Goal: Task Accomplishment & Management: Use online tool/utility

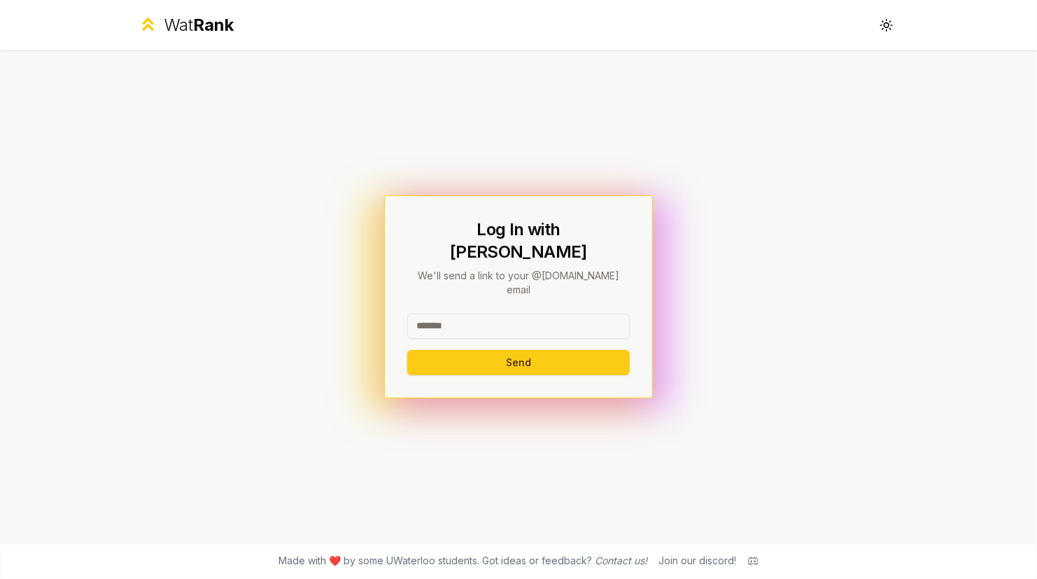
click at [523, 313] on input at bounding box center [518, 325] width 222 height 25
click at [448, 313] on input at bounding box center [518, 325] width 222 height 25
click at [562, 313] on input at bounding box center [518, 325] width 222 height 25
type input "********"
click at [430, 350] on button "Send" at bounding box center [518, 362] width 222 height 25
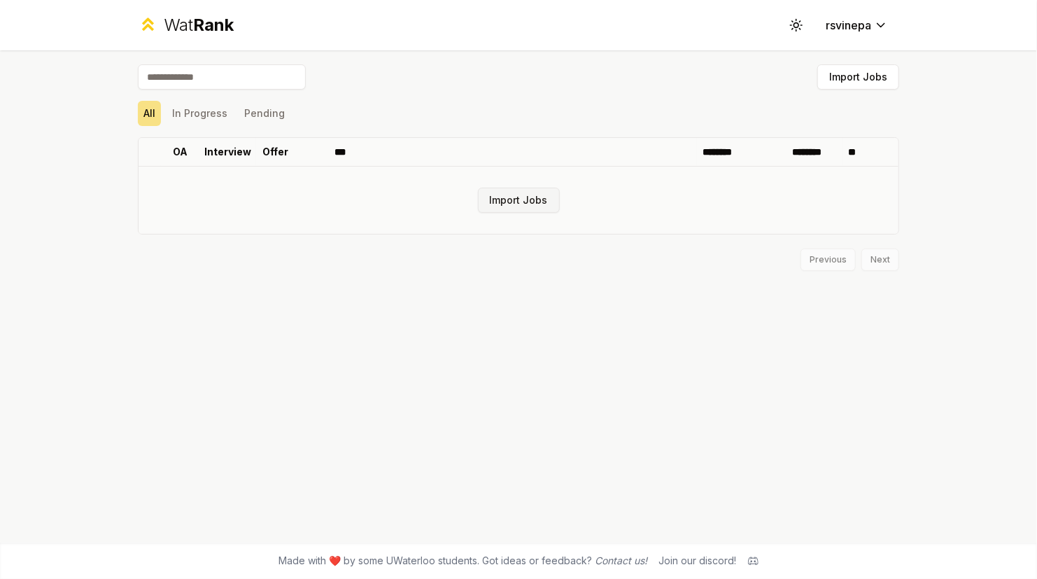
click at [533, 204] on button "Import Jobs" at bounding box center [519, 199] width 82 height 25
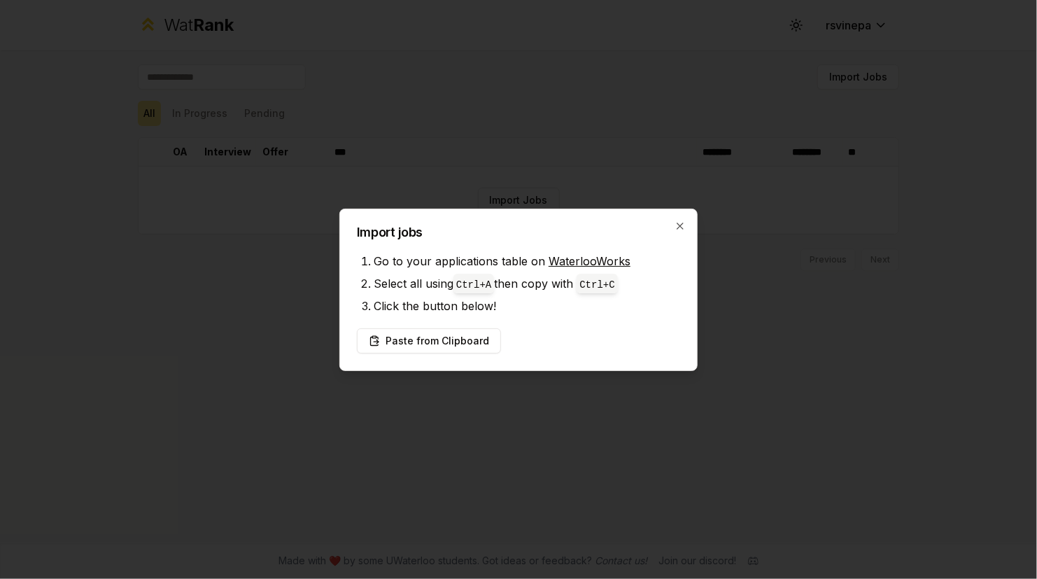
click at [688, 234] on div "Import jobs Go to your applications table on WaterlooWorks Select all using Ctr…" at bounding box center [518, 289] width 358 height 162
click at [681, 220] on icon "button" at bounding box center [679, 225] width 11 height 11
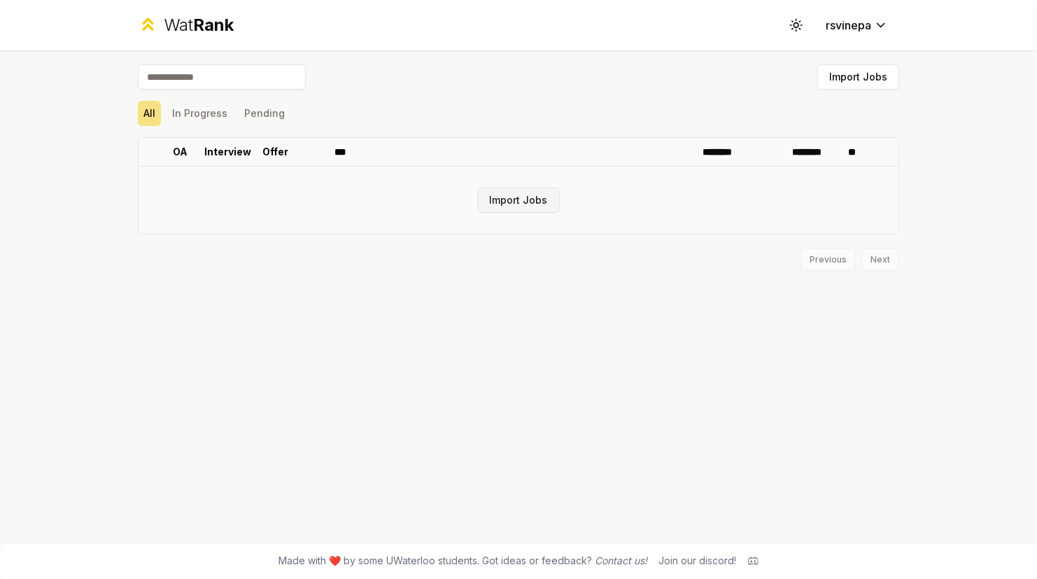
click at [515, 197] on button "Import Jobs" at bounding box center [519, 199] width 82 height 25
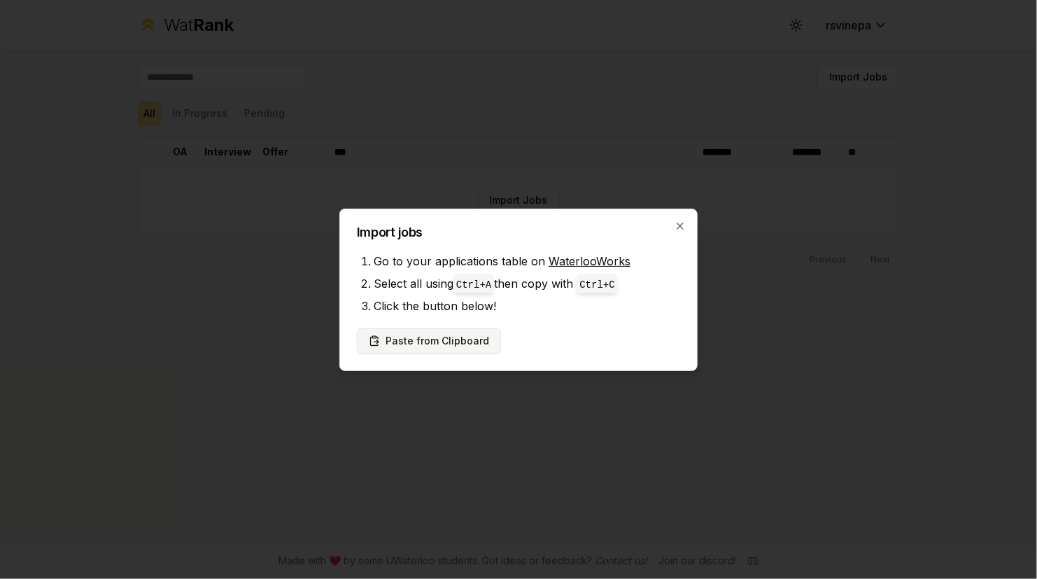
click at [449, 337] on button "Paste from Clipboard" at bounding box center [429, 340] width 144 height 25
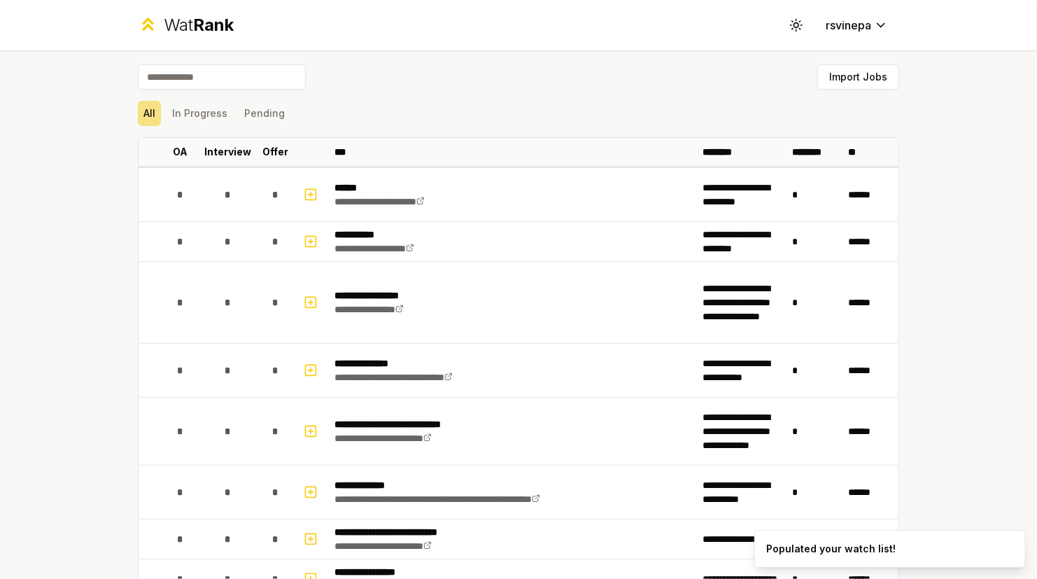
click at [420, 341] on td "**********" at bounding box center [513, 302] width 368 height 81
click at [213, 118] on button "In Progress" at bounding box center [200, 113] width 66 height 25
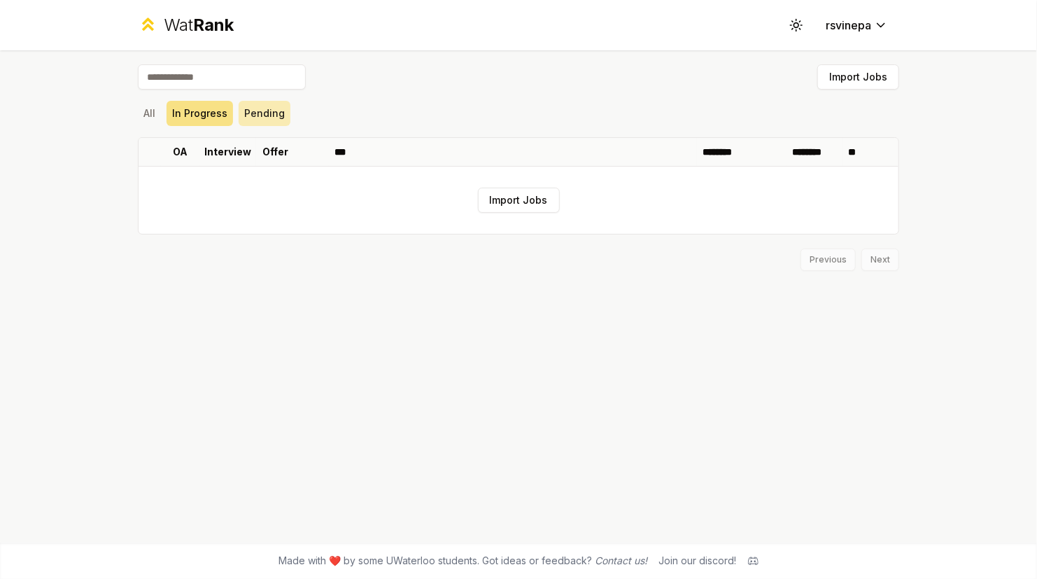
click at [239, 117] on button "Pending" at bounding box center [265, 113] width 52 height 25
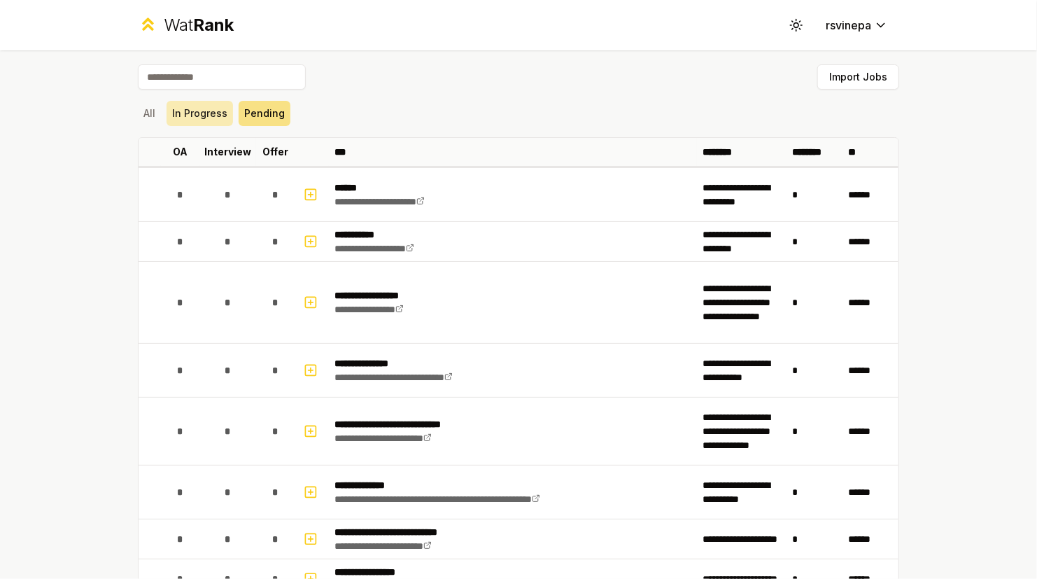
click at [198, 113] on button "In Progress" at bounding box center [200, 113] width 66 height 25
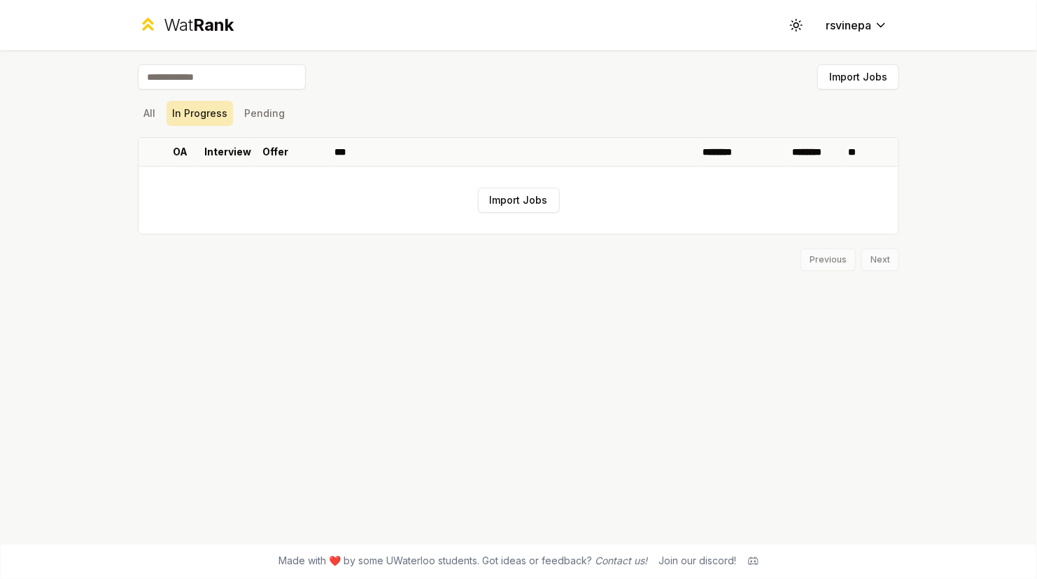
click at [173, 111] on button "In Progress" at bounding box center [200, 113] width 66 height 25
click at [151, 106] on button "All" at bounding box center [149, 113] width 23 height 25
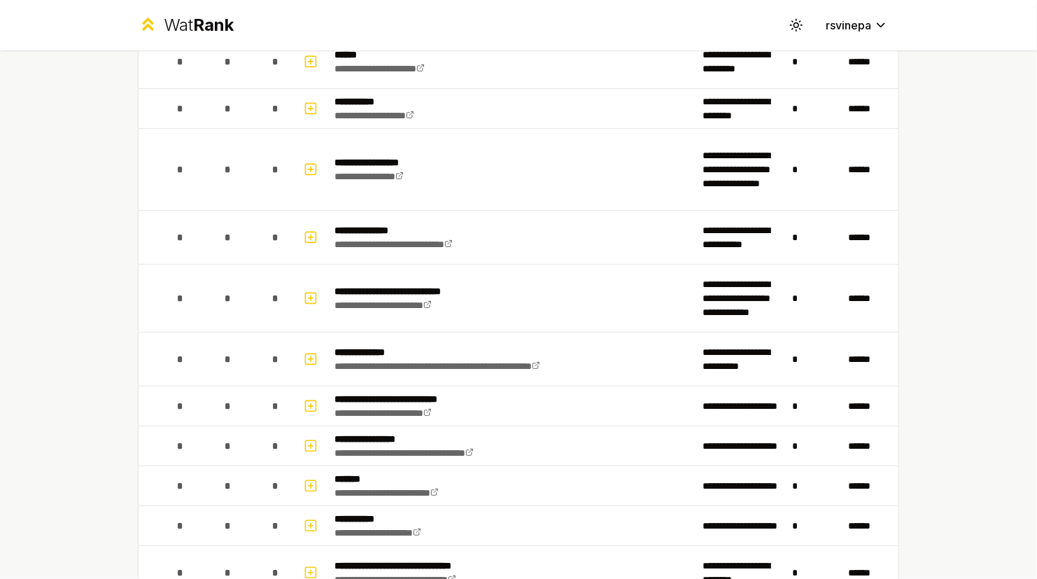
scroll to position [134, 0]
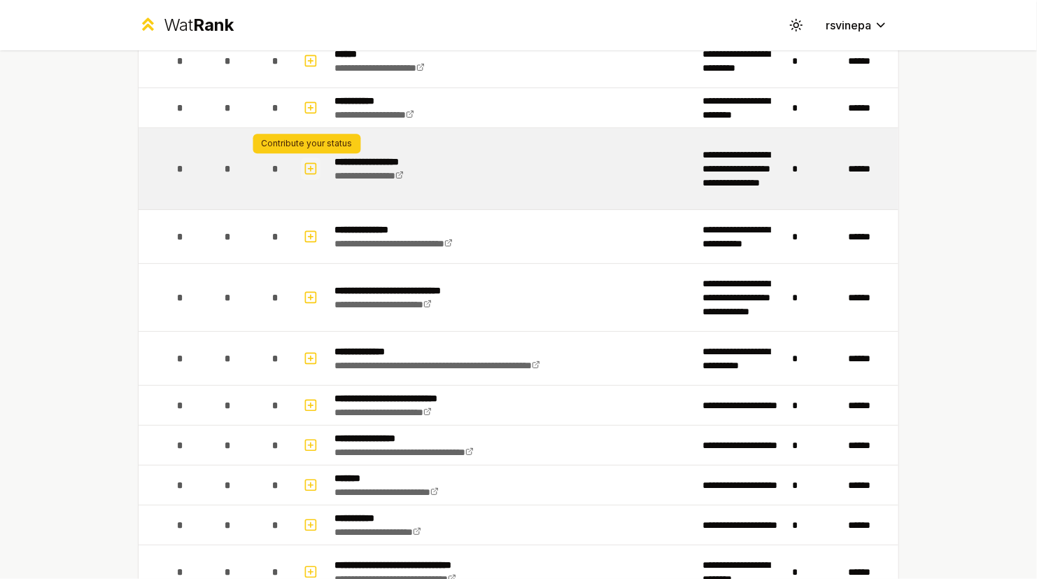
click at [304, 171] on icon "button" at bounding box center [311, 168] width 14 height 17
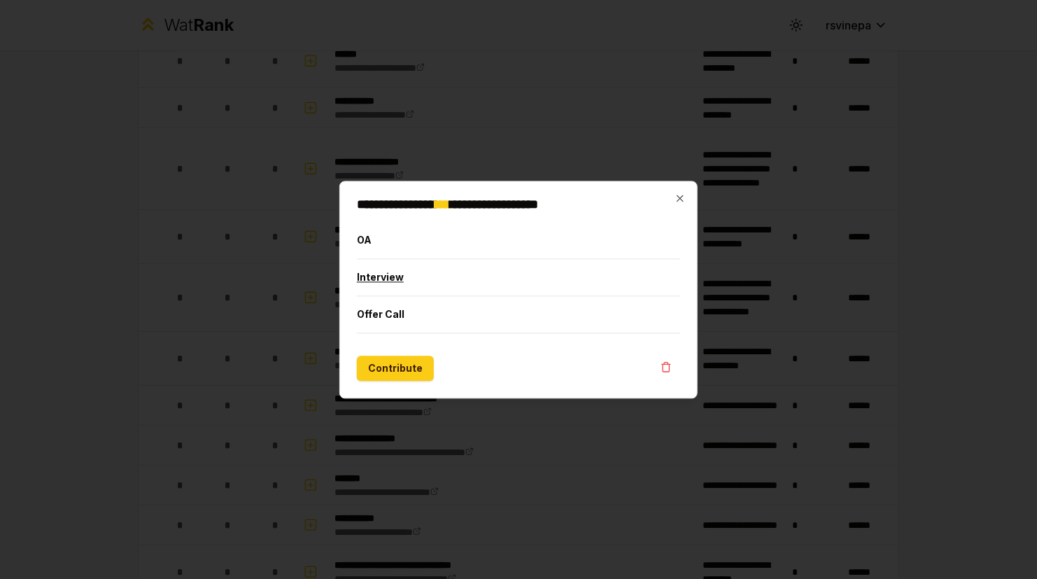
click at [388, 281] on button "Interview" at bounding box center [518, 277] width 323 height 36
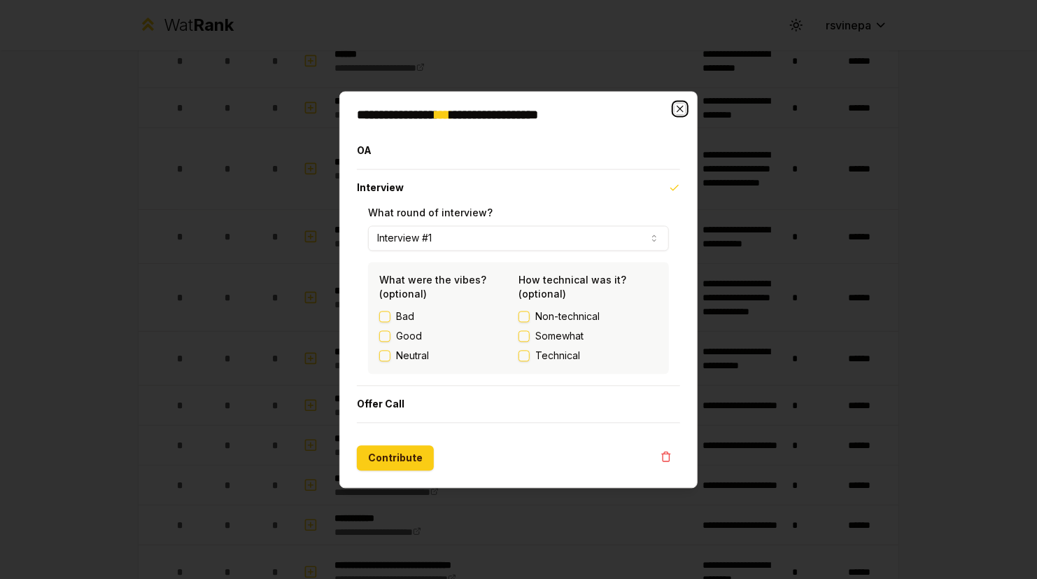
click at [681, 103] on icon "button" at bounding box center [679, 108] width 11 height 11
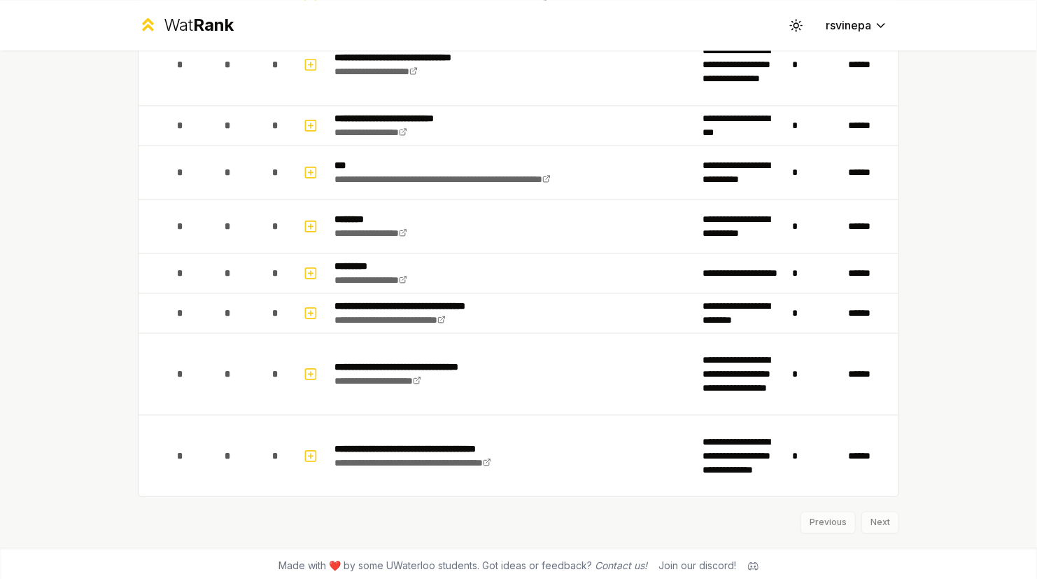
scroll to position [1315, 0]
